Goal: Task Accomplishment & Management: Manage account settings

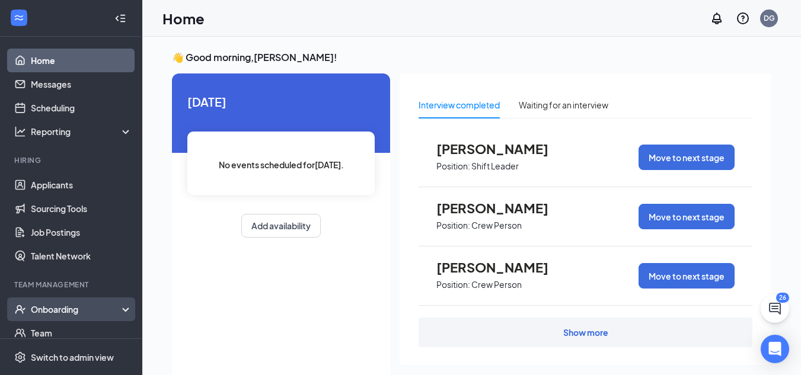
click at [70, 311] on div "Onboarding" at bounding box center [76, 310] width 91 height 12
click at [63, 334] on link "Overview" at bounding box center [81, 333] width 101 height 24
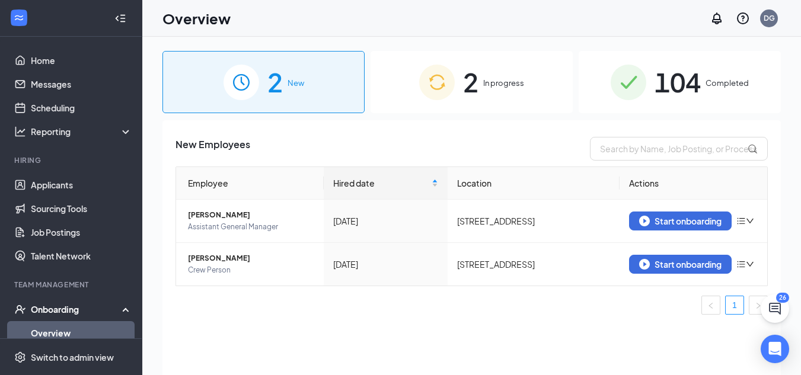
click at [489, 79] on span "In progress" at bounding box center [503, 83] width 41 height 12
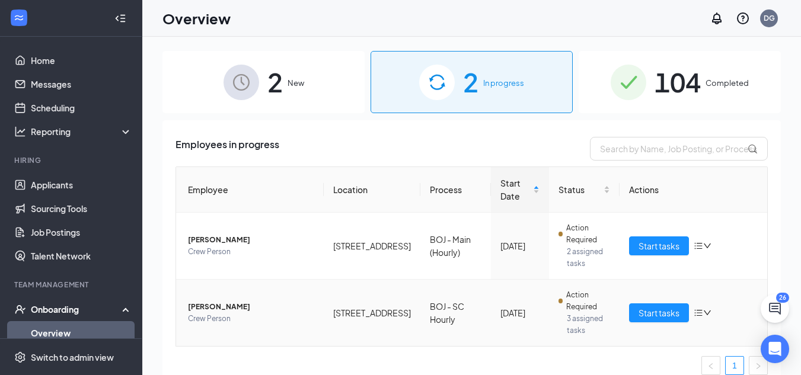
click at [219, 304] on span "[PERSON_NAME]" at bounding box center [251, 307] width 126 height 12
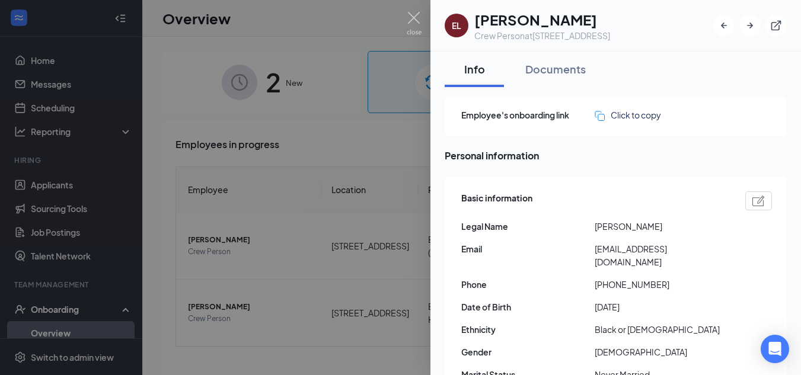
click at [327, 42] on div at bounding box center [400, 187] width 801 height 375
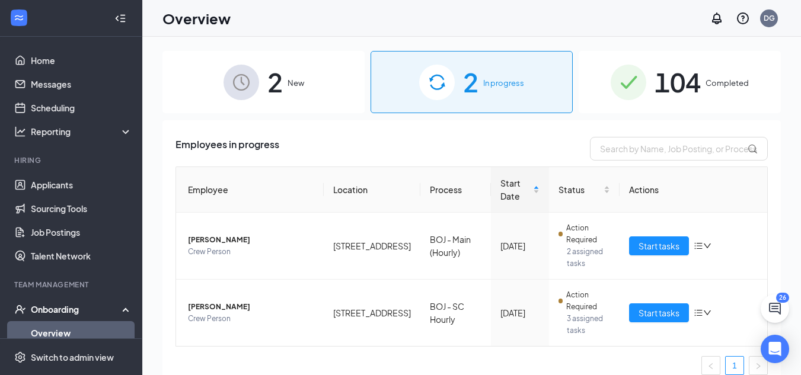
drag, startPoint x: 334, startPoint y: 39, endPoint x: 383, endPoint y: 85, distance: 67.1
click at [374, 74] on div "2 New 2 In progress 104 Completed Employees in progress Employee Location Proce…" at bounding box center [471, 233] width 659 height 392
click at [263, 87] on div "2 New" at bounding box center [263, 82] width 202 height 62
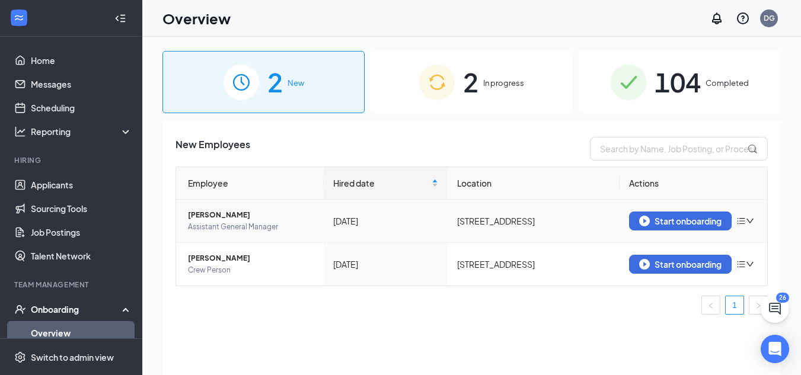
click at [750, 220] on icon "down" at bounding box center [750, 221] width 8 height 8
click at [688, 241] on div "Remove from onboarding" at bounding box center [684, 246] width 128 height 12
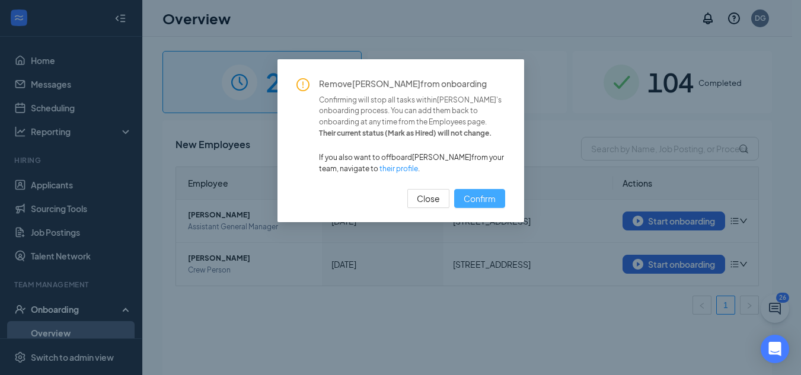
click at [493, 200] on span "Confirm" at bounding box center [480, 198] width 32 height 13
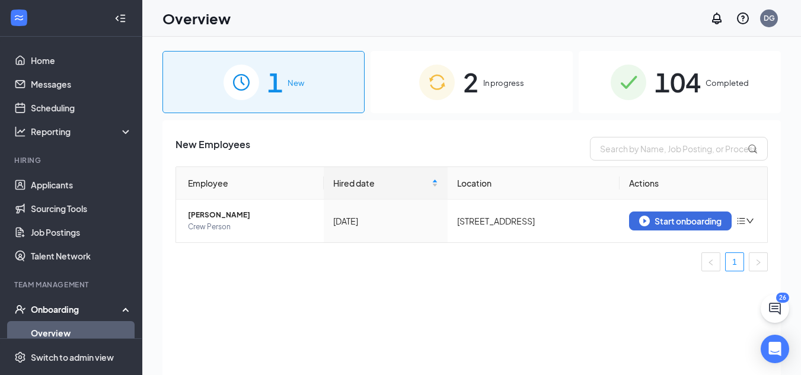
click at [519, 75] on div "2 In progress" at bounding box center [472, 82] width 202 height 62
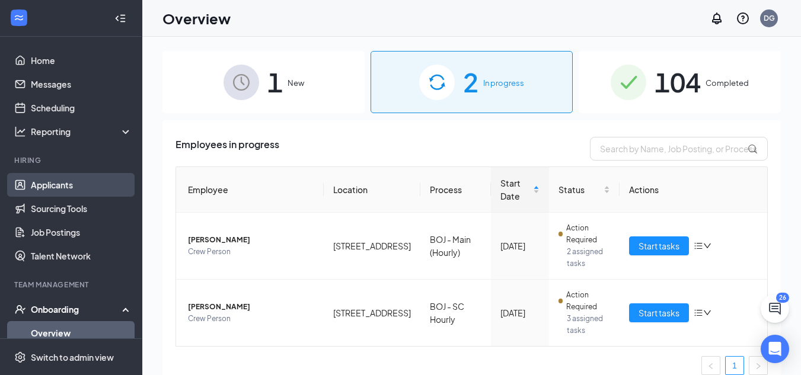
click at [47, 177] on link "Applicants" at bounding box center [81, 185] width 101 height 24
